Goal: Check status

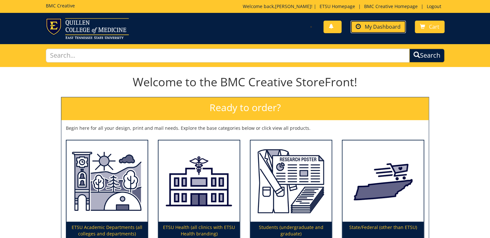
click at [391, 26] on span "My Dashboard" at bounding box center [382, 26] width 36 height 7
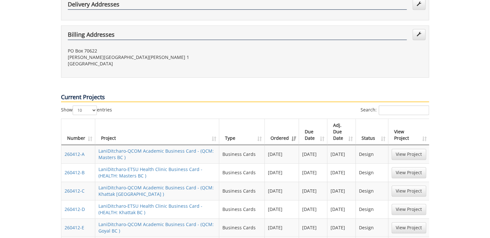
scroll to position [258, 0]
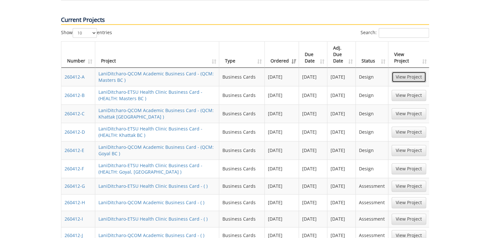
click at [400, 72] on link "View Project" at bounding box center [408, 77] width 35 height 11
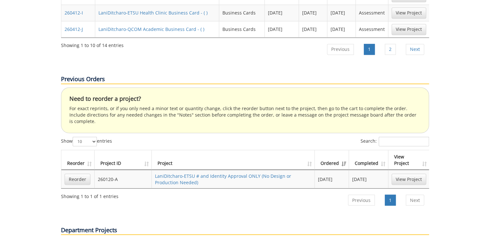
scroll to position [310, 0]
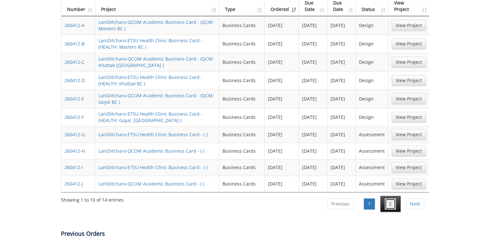
click at [388, 199] on link "2" at bounding box center [389, 204] width 11 height 11
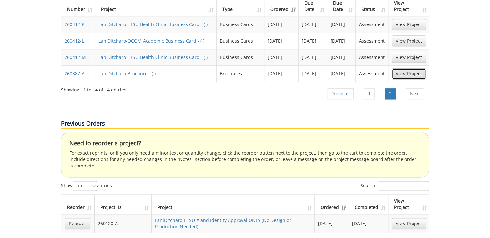
click at [406, 68] on link "View Project" at bounding box center [408, 73] width 35 height 11
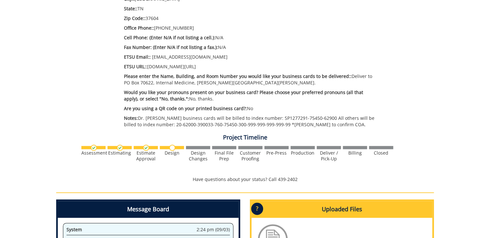
scroll to position [361, 0]
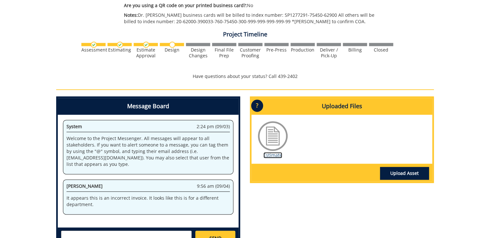
click at [278, 155] on link "Estimate" at bounding box center [272, 155] width 19 height 6
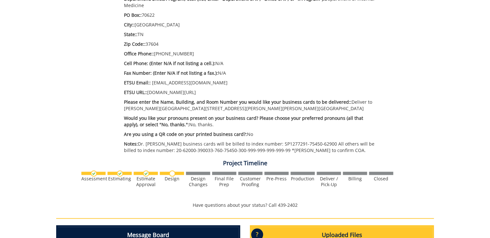
scroll to position [413, 0]
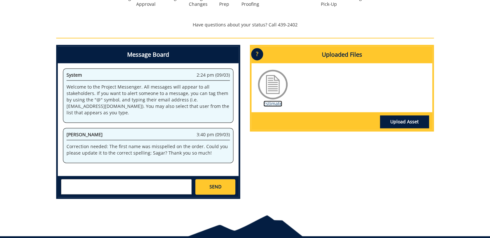
click at [268, 104] on link "Estimate" at bounding box center [272, 104] width 19 height 6
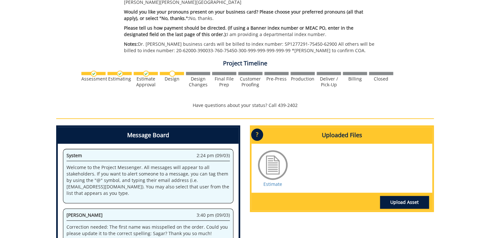
scroll to position [412, 0]
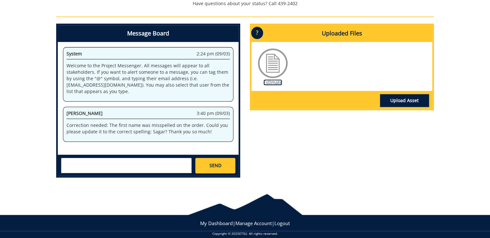
click at [277, 79] on link "Estimate" at bounding box center [272, 82] width 19 height 6
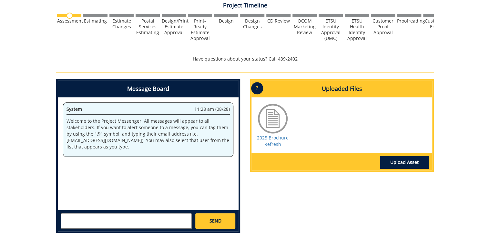
scroll to position [26, 0]
